Goal: Information Seeking & Learning: Learn about a topic

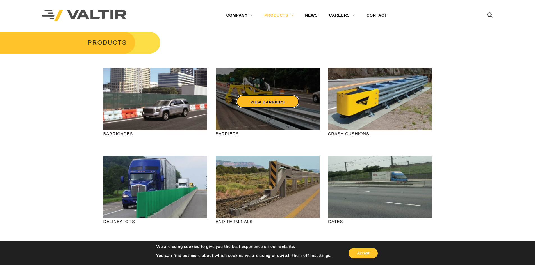
click at [274, 106] on link "VIEW BARRIERS" at bounding box center [267, 101] width 63 height 13
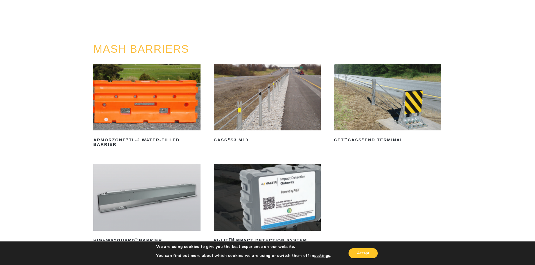
scroll to position [56, 0]
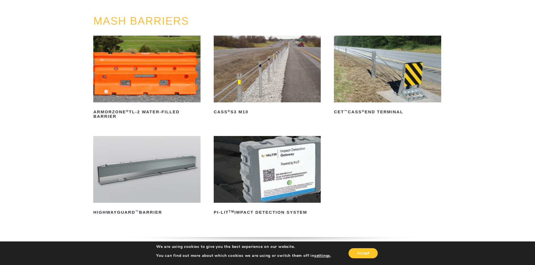
click at [256, 73] on img at bounding box center [267, 69] width 107 height 67
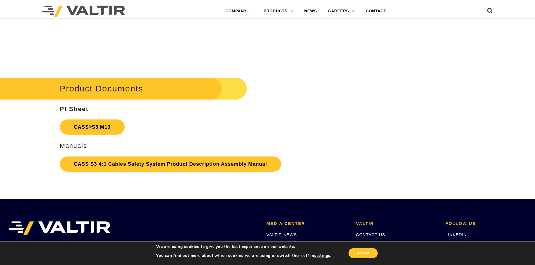
scroll to position [1208, 0]
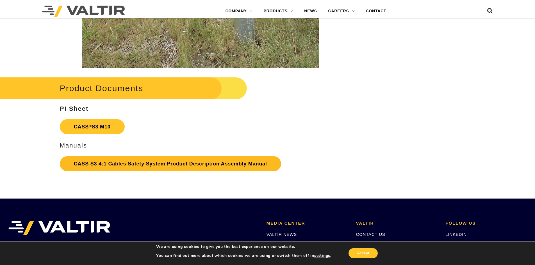
click at [101, 159] on link "CASS S3 4:1 Cables Safety System Product Description Assembly Manual" at bounding box center [170, 163] width 221 height 15
